Goal: Task Accomplishment & Management: Complete application form

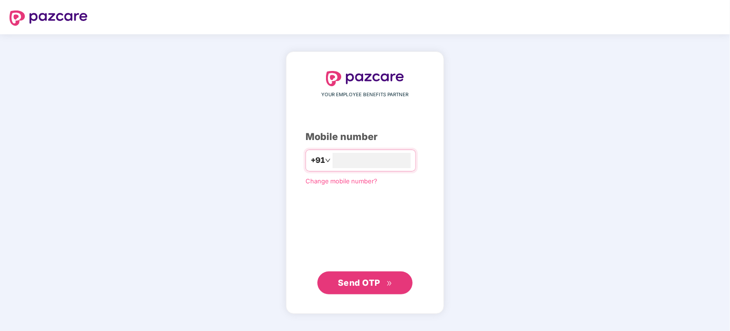
type input "**********"
click at [361, 277] on span "Send OTP" at bounding box center [359, 282] width 42 height 10
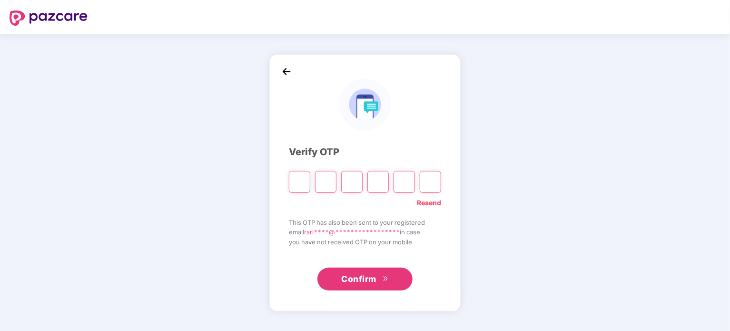
click at [301, 180] on input "Please enter verification code. Digit 1" at bounding box center [299, 182] width 21 height 22
type input "*"
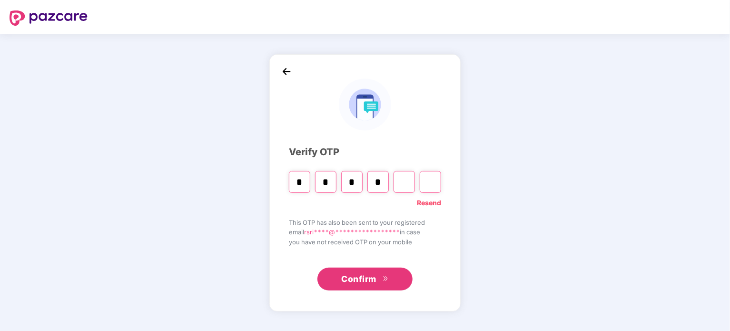
type input "*"
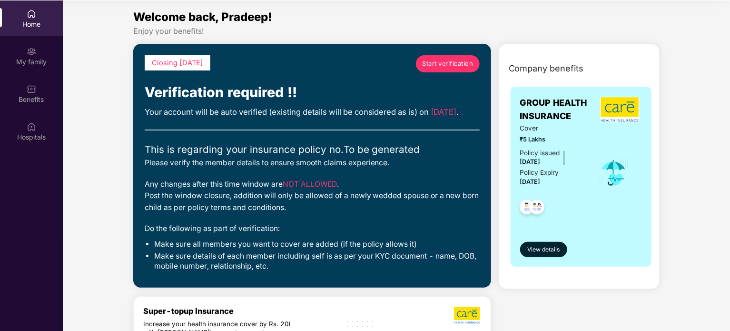
scroll to position [53, 0]
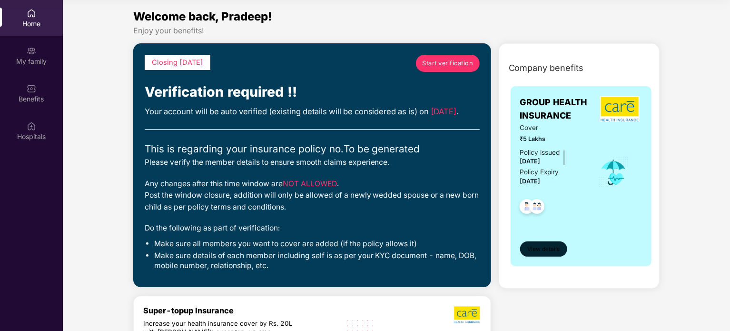
click at [543, 251] on span "View details" at bounding box center [543, 249] width 32 height 9
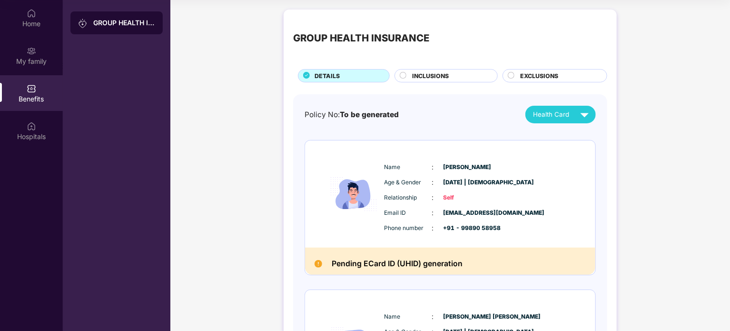
click at [634, 173] on div "GROUP HEALTH INSURANCE DETAILS INCLUSIONS EXCLUSIONS Policy No: To be generated…" at bounding box center [450, 244] width 560 height 479
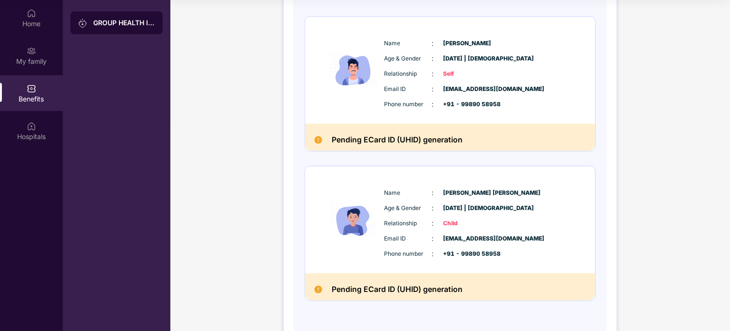
scroll to position [152, 0]
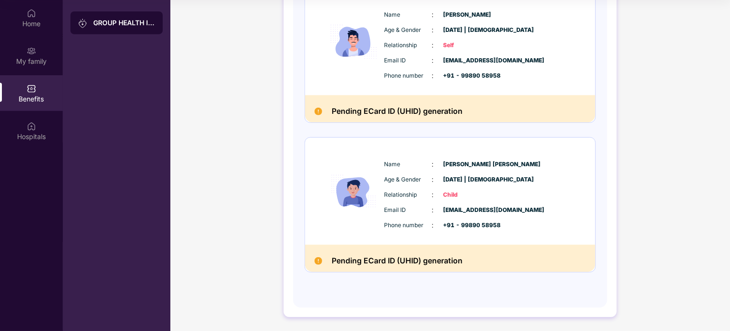
click at [317, 113] on img at bounding box center [319, 112] width 8 height 8
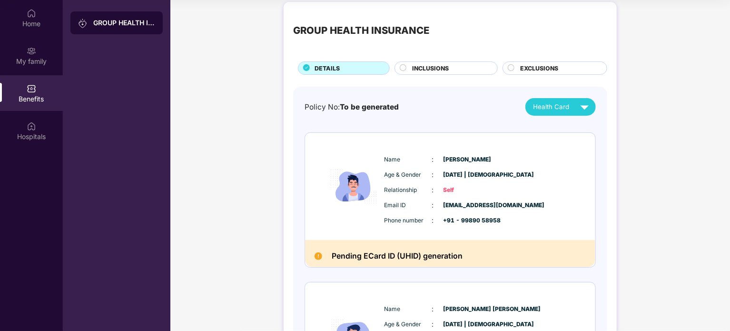
scroll to position [0, 0]
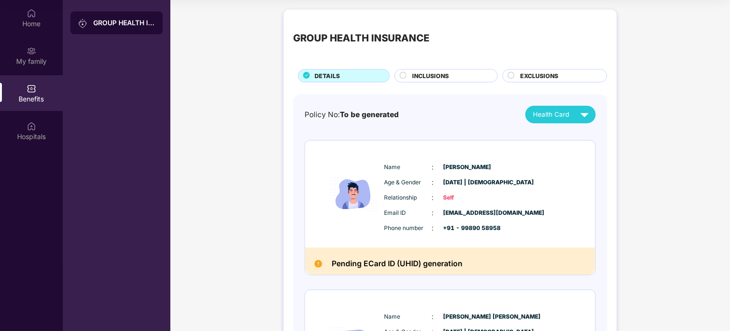
click at [401, 76] on circle at bounding box center [403, 75] width 6 height 6
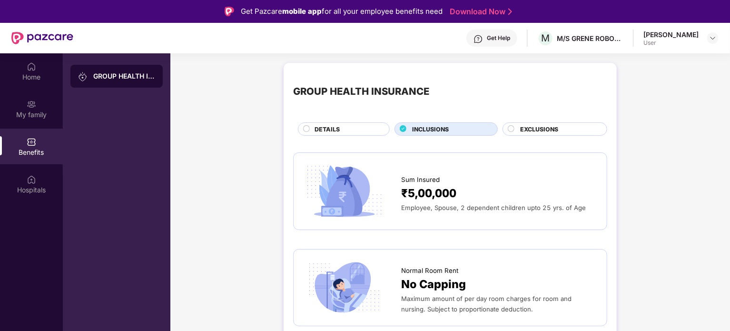
click at [316, 125] on span "DETAILS" at bounding box center [327, 129] width 25 height 9
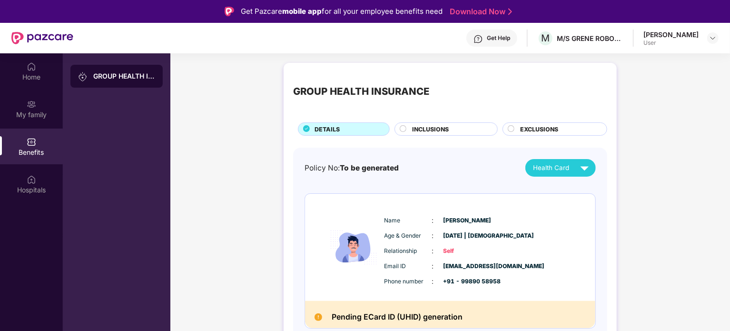
click at [245, 208] on div "GROUP HEALTH INSURANCE DETAILS INCLUSIONS EXCLUSIONS Policy No: To be generated…" at bounding box center [450, 297] width 560 height 479
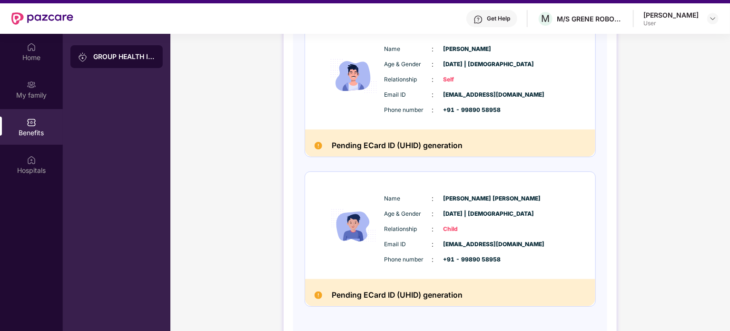
scroll to position [152, 0]
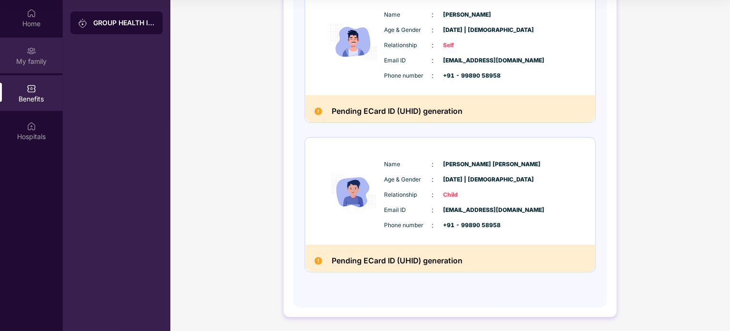
click at [33, 42] on div "My family" at bounding box center [31, 56] width 63 height 36
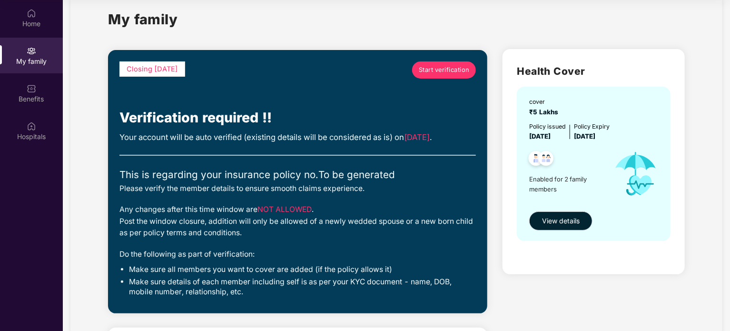
scroll to position [19, 0]
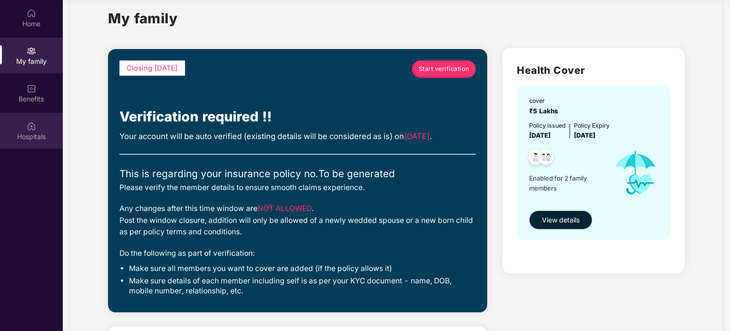
click at [44, 137] on div "Hospitals" at bounding box center [31, 137] width 63 height 10
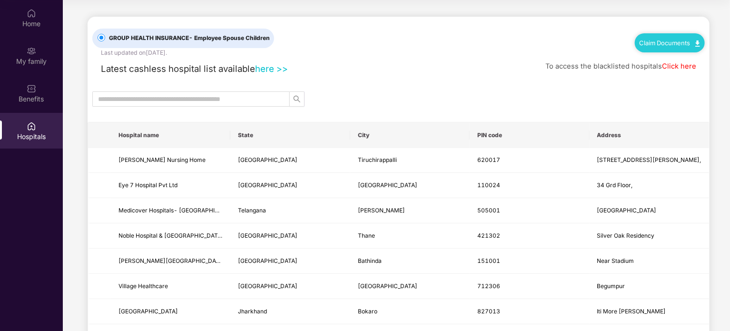
click at [369, 103] on div at bounding box center [399, 98] width 622 height 15
click at [37, 26] on div "Home" at bounding box center [31, 24] width 63 height 10
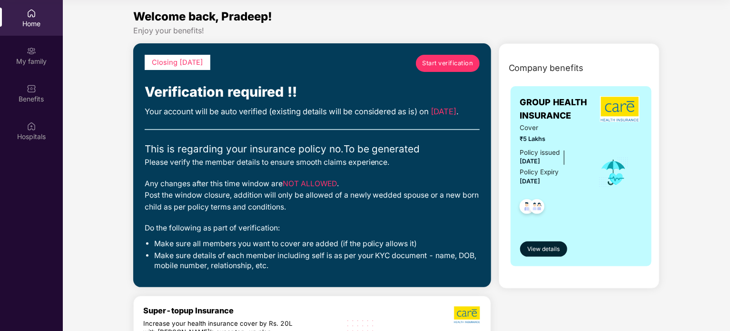
click at [439, 60] on span "Start verification" at bounding box center [447, 64] width 51 height 10
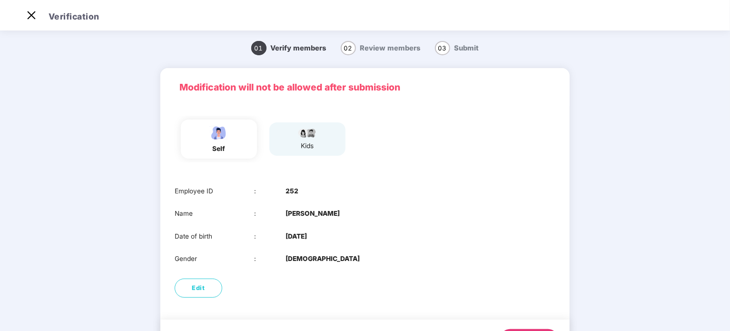
click at [104, 220] on main "01 Verify members 02 Review members 03 Submit Modification will not be allowed …" at bounding box center [365, 204] width 730 height 351
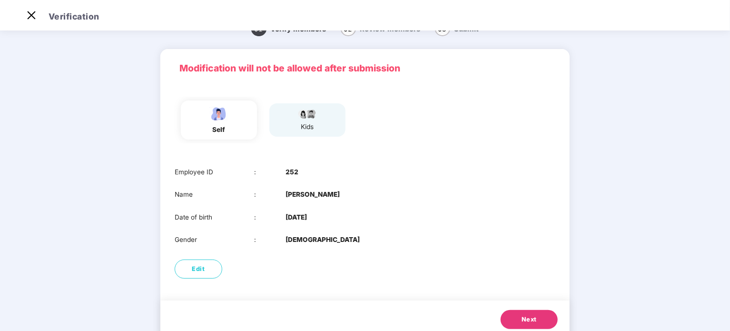
scroll to position [48, 0]
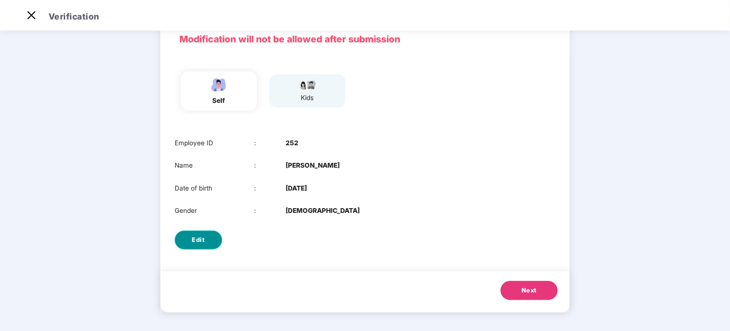
click at [200, 237] on span "Edit" at bounding box center [198, 240] width 13 height 10
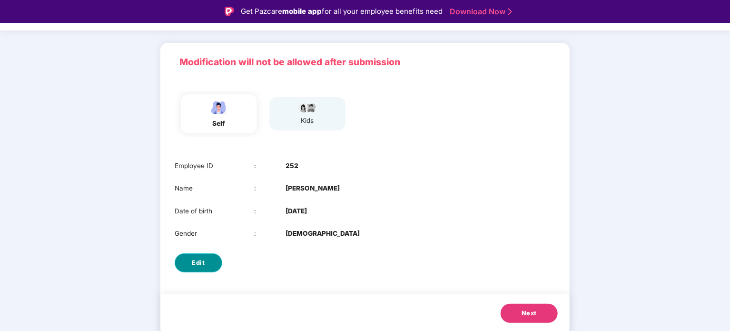
select select "****"
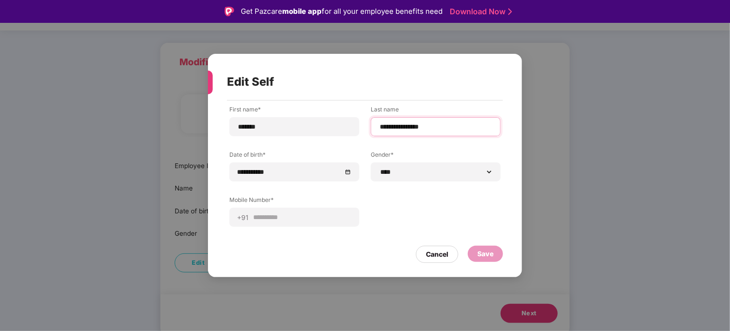
click at [423, 129] on input "**********" at bounding box center [436, 127] width 114 height 10
type input "**********"
click at [491, 253] on div "Save" at bounding box center [485, 253] width 16 height 10
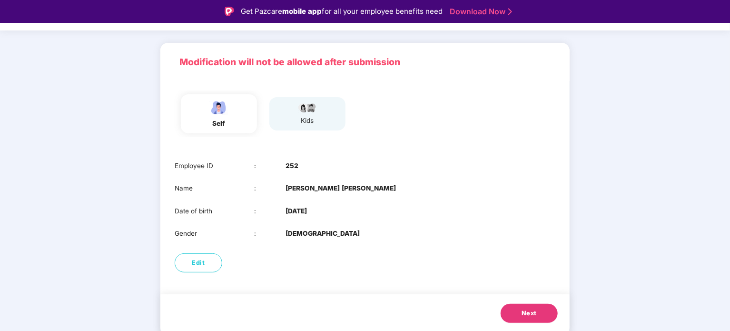
click at [523, 312] on span "Next" at bounding box center [529, 313] width 15 height 10
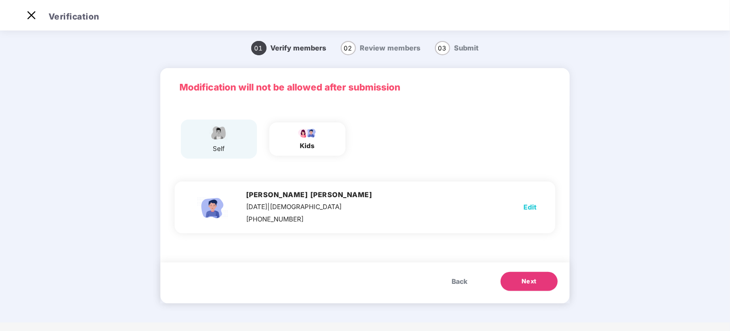
click at [534, 279] on span "Next" at bounding box center [529, 282] width 15 height 10
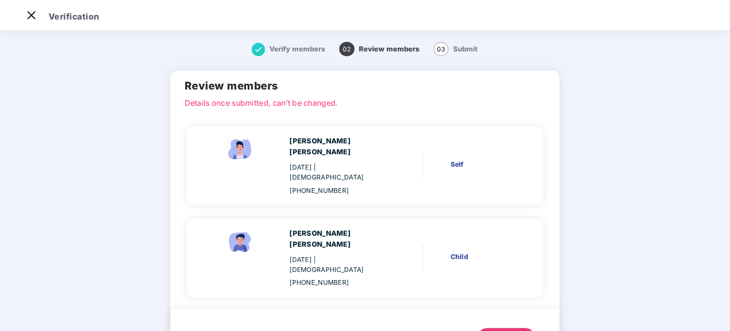
click at [503, 330] on div "Next" at bounding box center [506, 338] width 15 height 10
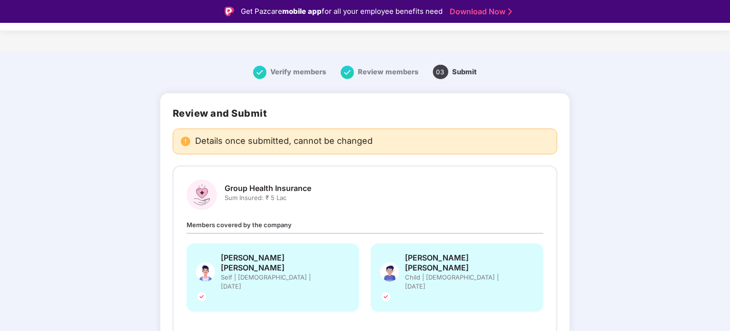
click at [114, 179] on div "Verify members Review members 03 Submit Review and Submit Details once submitte…" at bounding box center [365, 233] width 662 height 355
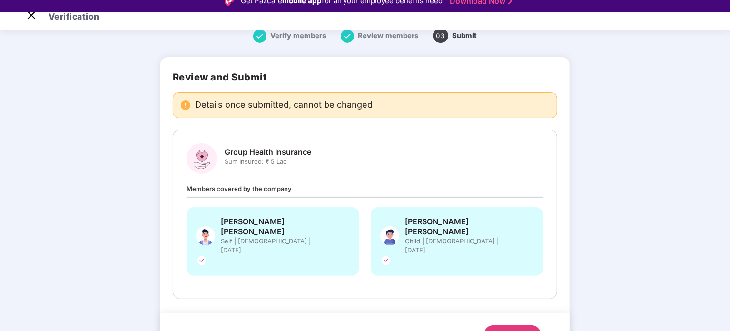
scroll to position [27, 0]
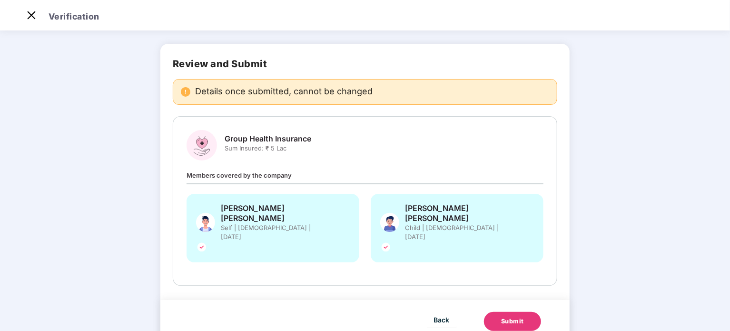
click at [526, 312] on button "Submit" at bounding box center [512, 321] width 57 height 19
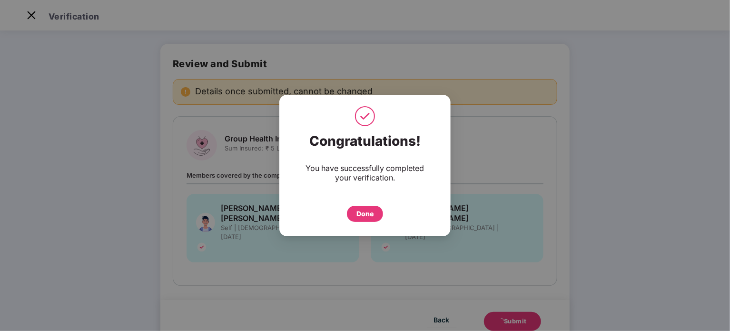
click at [366, 214] on div "Done" at bounding box center [364, 213] width 17 height 10
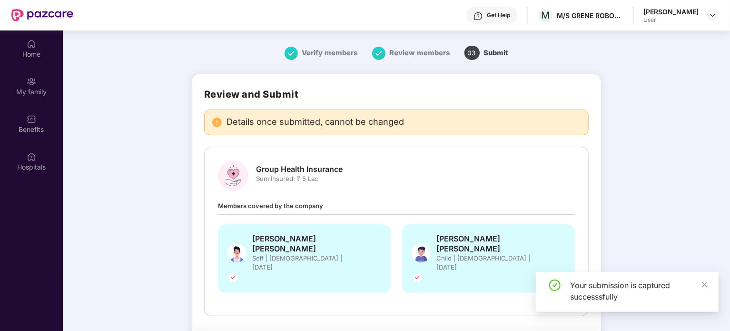
scroll to position [53, 0]
